Goal: Task Accomplishment & Management: Manage account settings

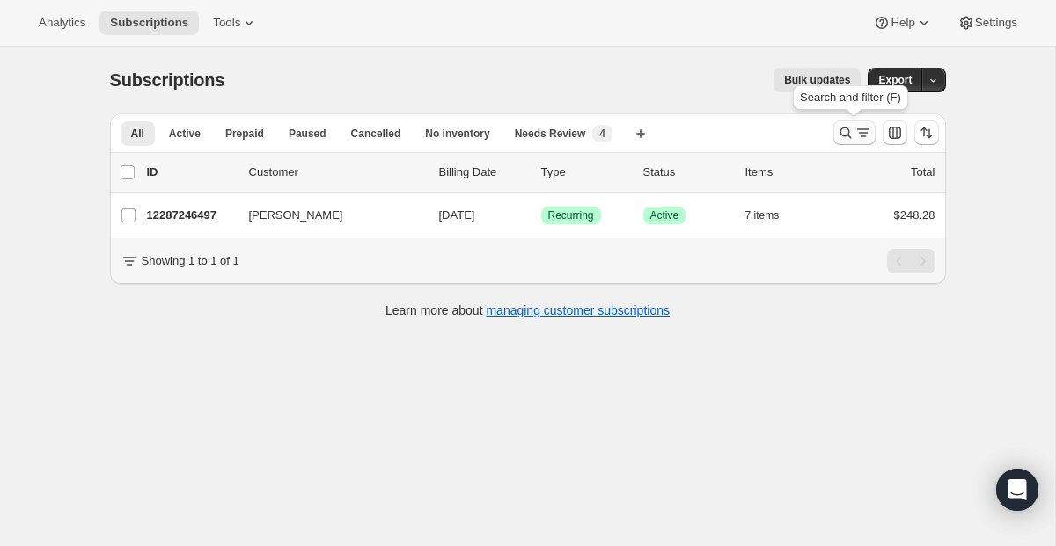
click at [838, 134] on icon "Search and filter results" at bounding box center [846, 133] width 18 height 18
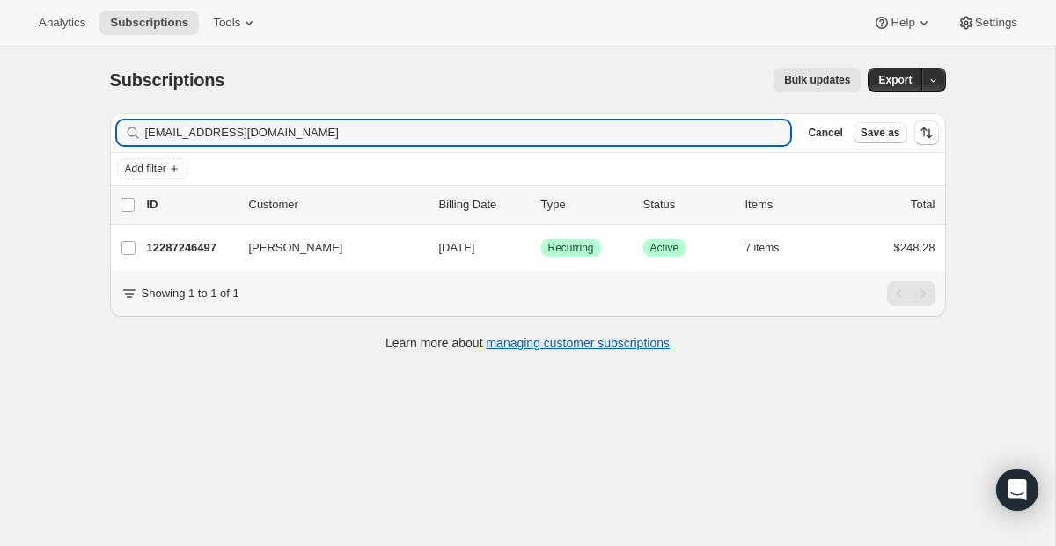
drag, startPoint x: 399, startPoint y: 131, endPoint x: 25, endPoint y: 118, distance: 374.2
click at [25, 118] on div "Subscriptions. This page is ready Subscriptions Bulk updates More actions Bulk …" at bounding box center [527, 320] width 1055 height 546
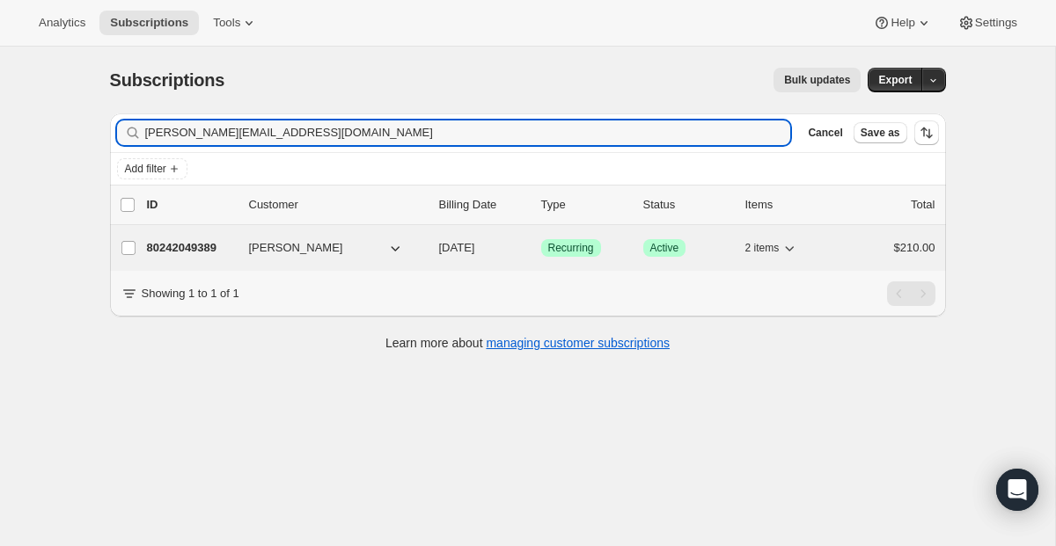
type input "[PERSON_NAME][EMAIL_ADDRESS][DOMAIN_NAME]"
click at [561, 239] on span "Success Recurring" at bounding box center [571, 248] width 60 height 18
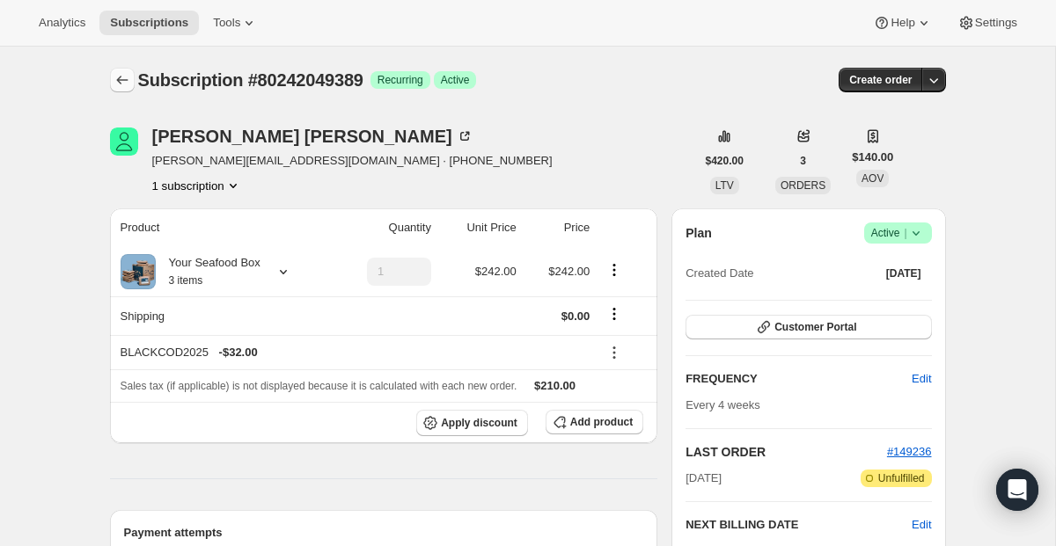
click at [131, 79] on button "Subscriptions" at bounding box center [122, 80] width 25 height 25
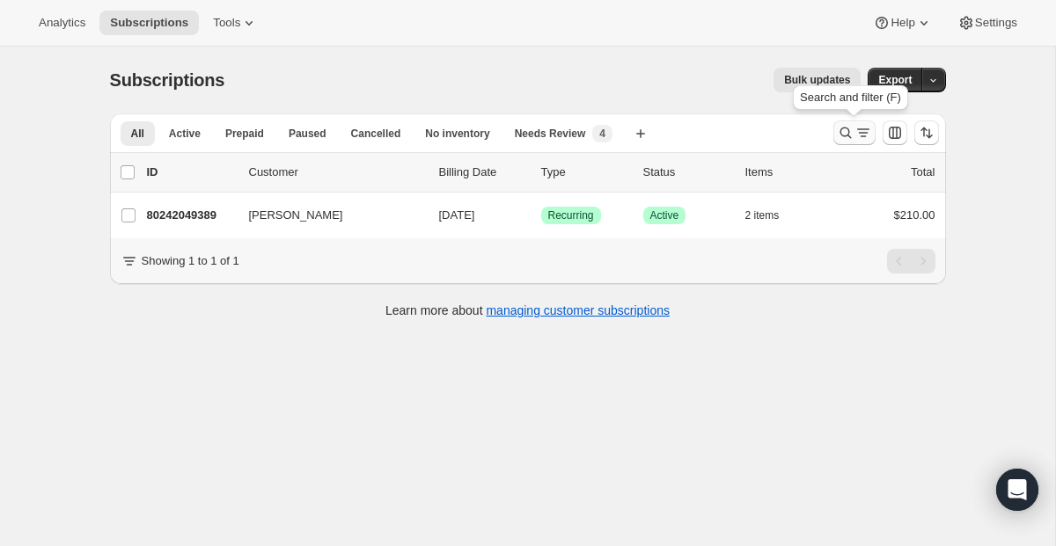
click at [863, 128] on icon "Search and filter results" at bounding box center [863, 133] width 18 height 18
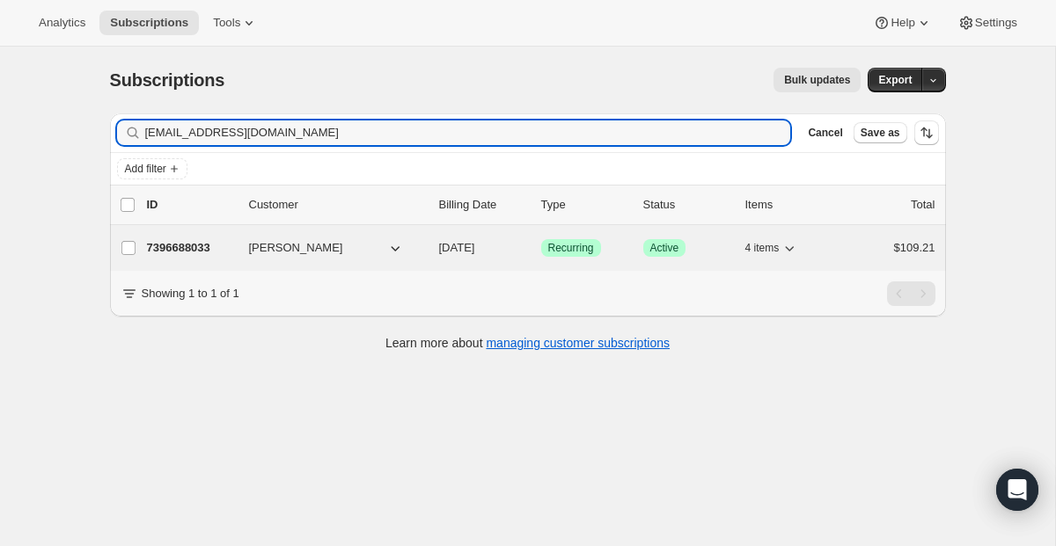
type input "[EMAIL_ADDRESS][DOMAIN_NAME]"
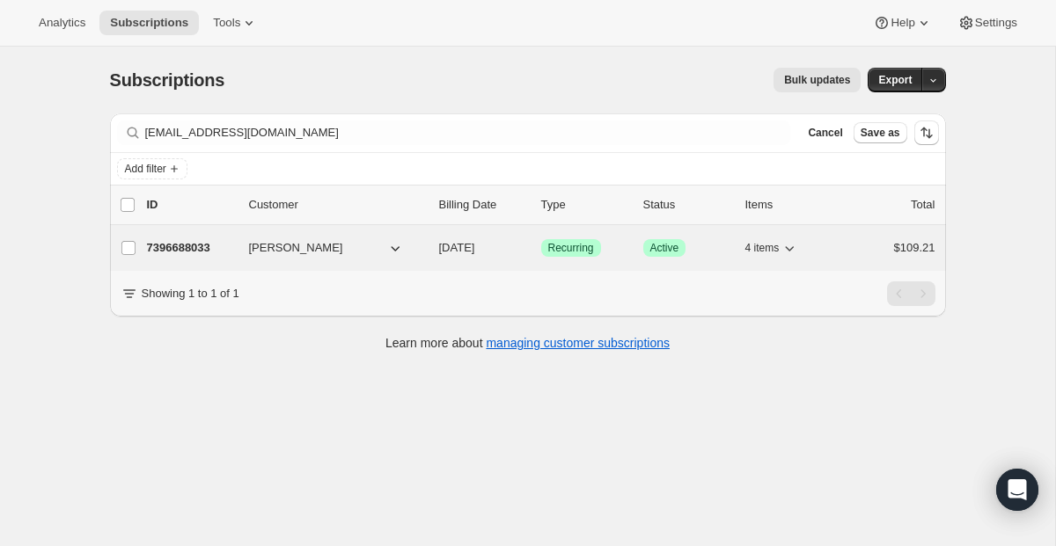
click at [573, 254] on span "Recurring" at bounding box center [571, 248] width 46 height 14
